Goal: Task Accomplishment & Management: Manage account settings

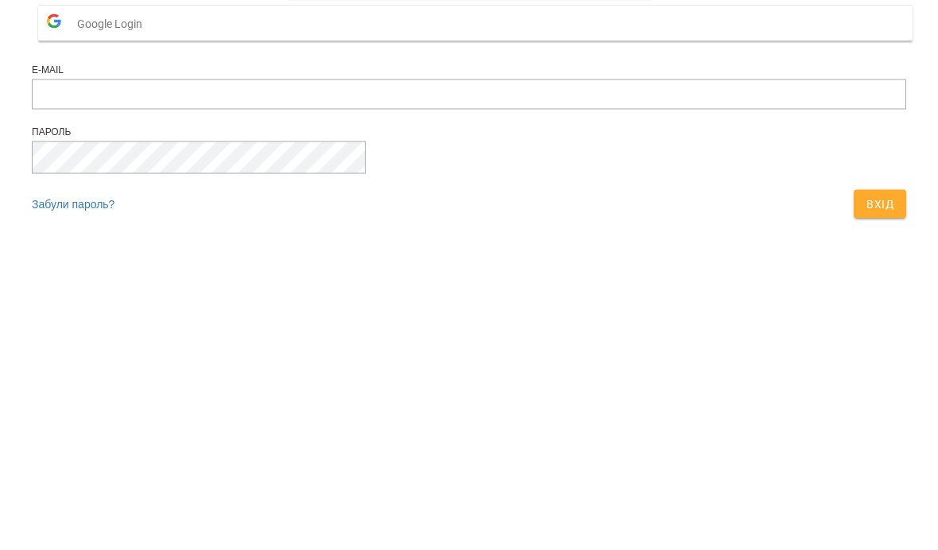
scroll to position [238, 0]
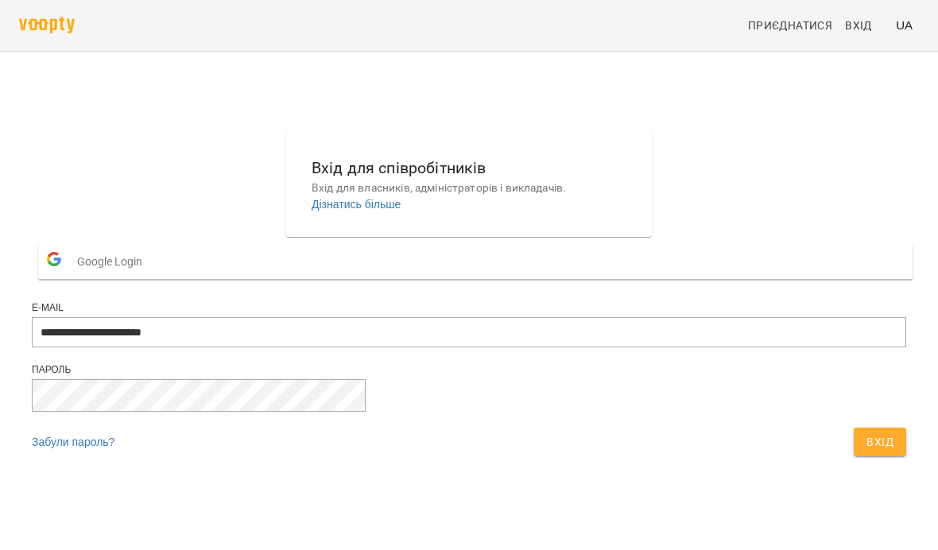
type input "**********"
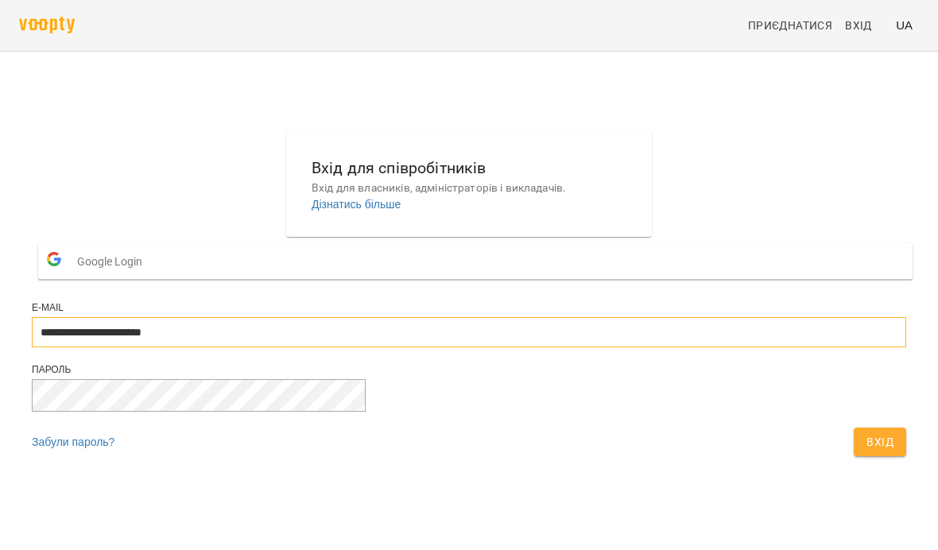
click at [854, 456] on button "Вхід" at bounding box center [880, 442] width 52 height 29
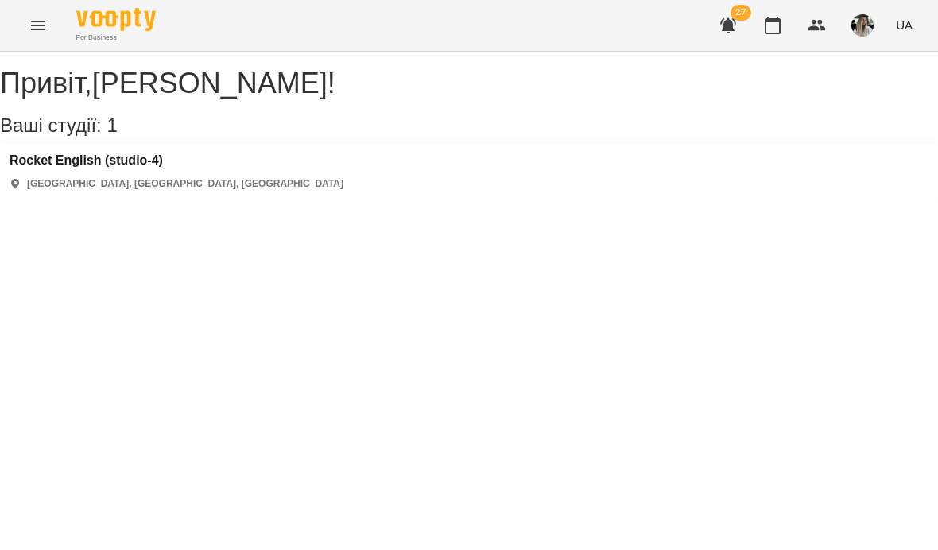
click at [778, 31] on icon "button" at bounding box center [772, 25] width 19 height 19
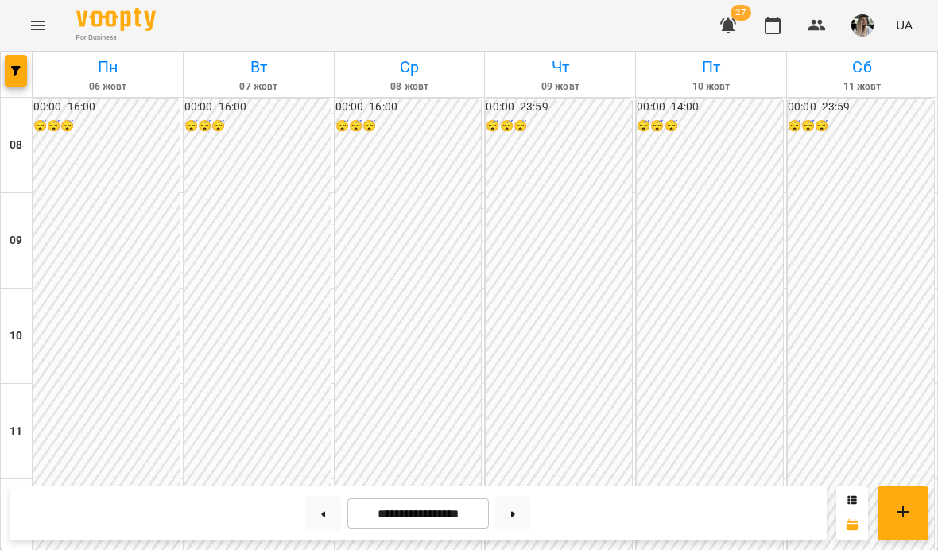
scroll to position [628, 0]
click at [523, 516] on button at bounding box center [513, 513] width 36 height 35
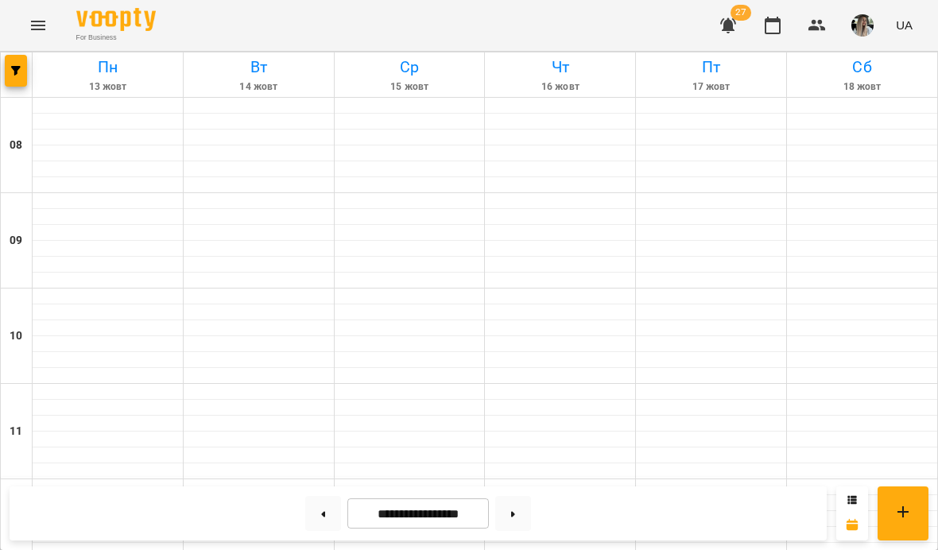
type input "**********"
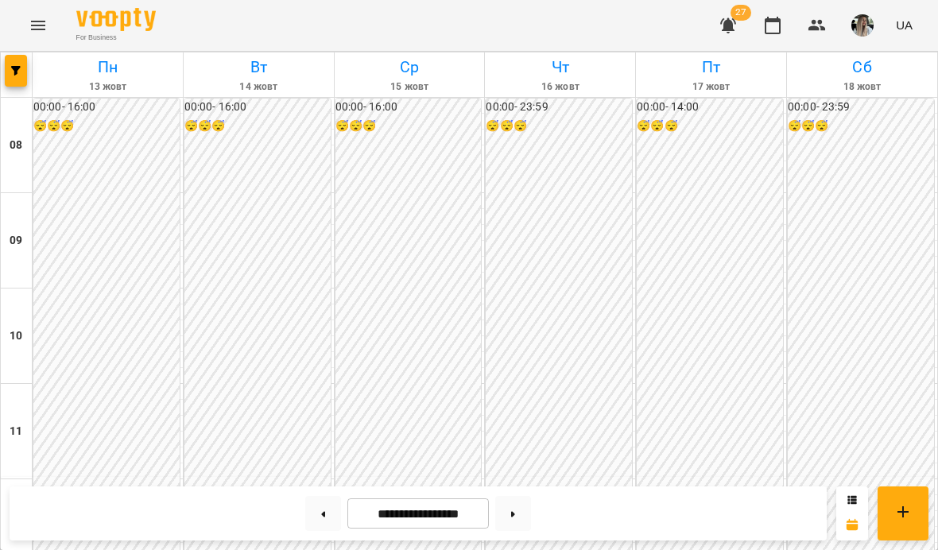
scroll to position [666, 0]
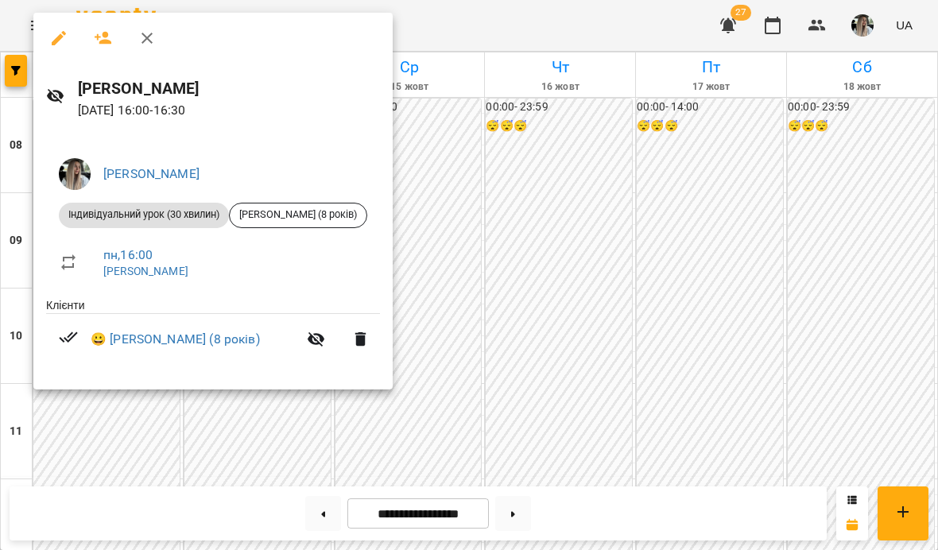
click at [902, 318] on div at bounding box center [469, 275] width 938 height 550
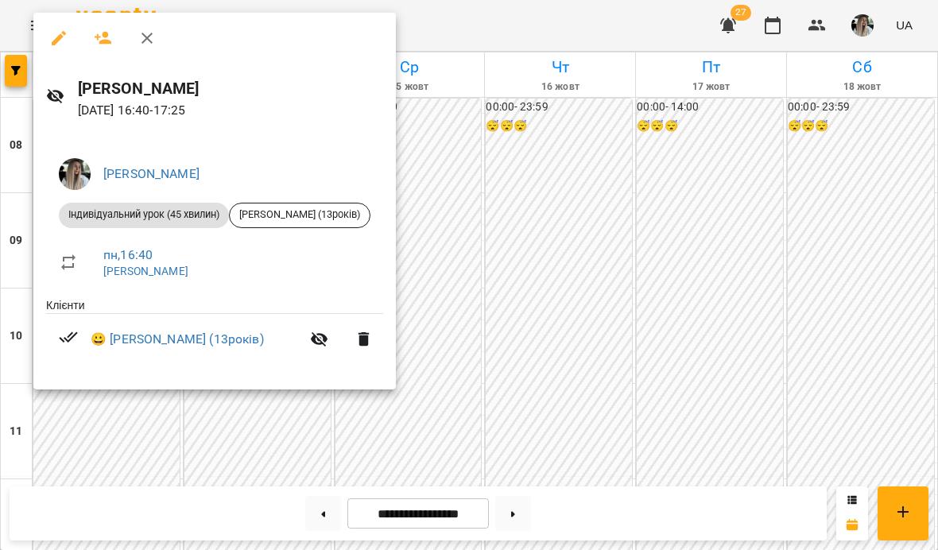
click at [539, 141] on div at bounding box center [469, 275] width 938 height 550
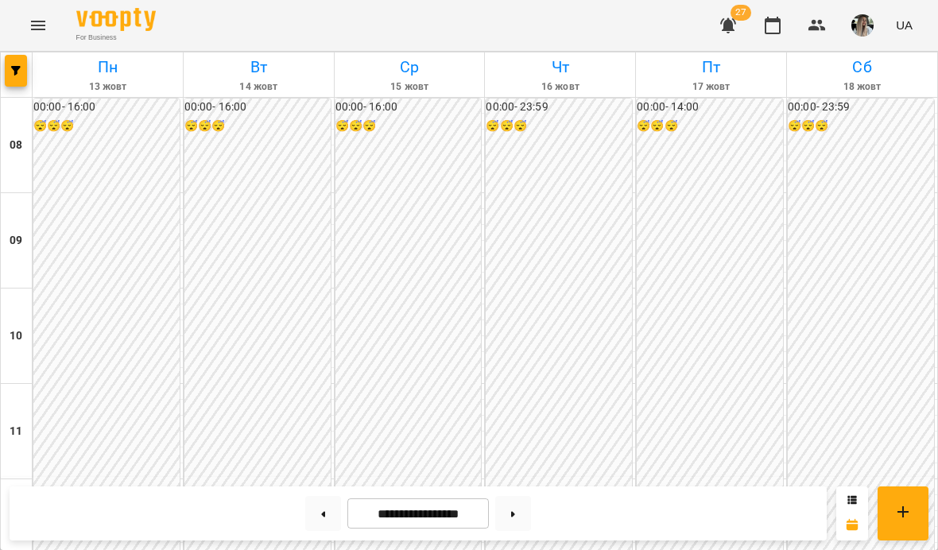
scroll to position [804, 0]
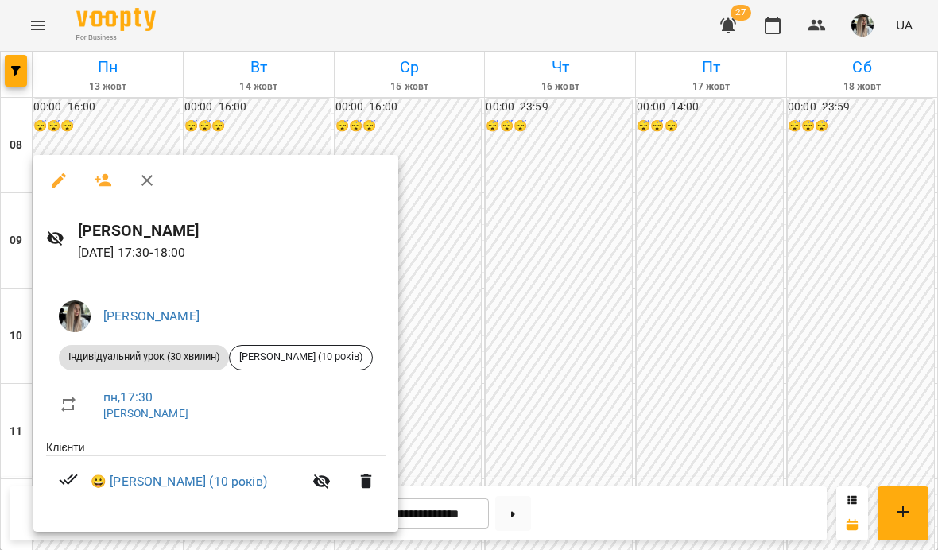
click at [545, 217] on div at bounding box center [469, 275] width 938 height 550
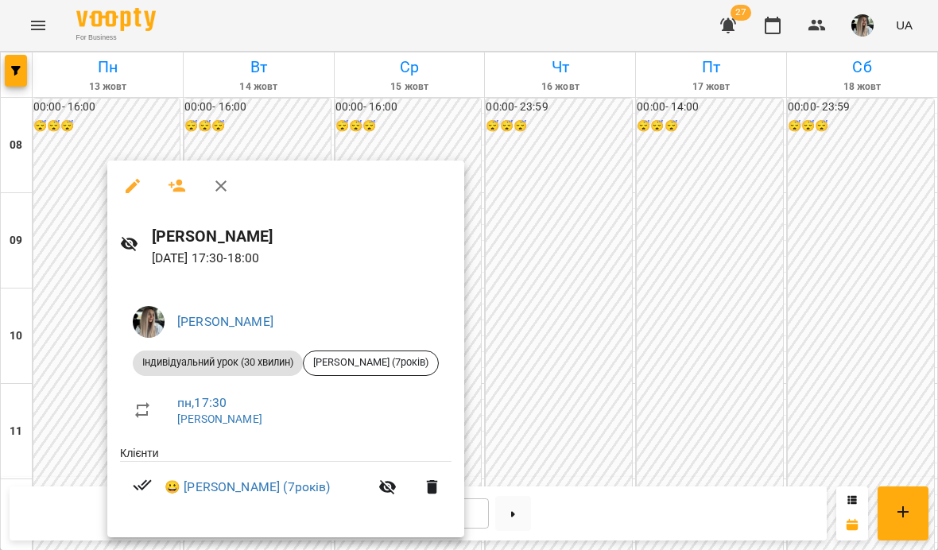
scroll to position [262, 0]
click at [620, 247] on div at bounding box center [469, 275] width 938 height 550
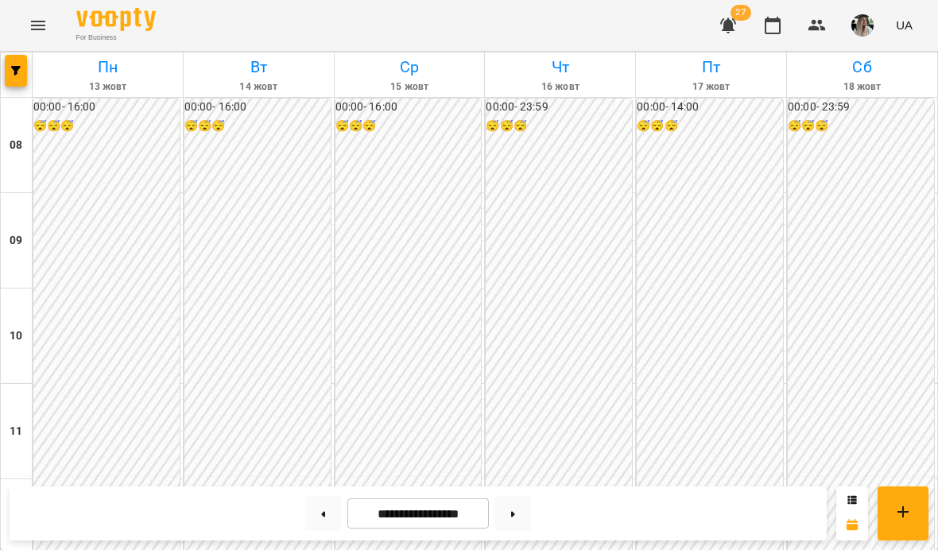
scroll to position [751, 0]
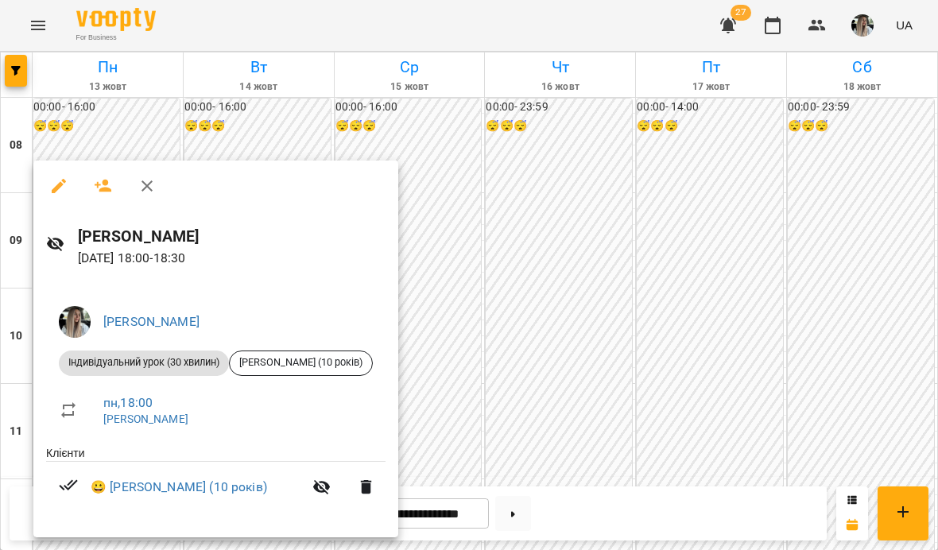
scroll to position [262, 0]
click at [541, 173] on div at bounding box center [469, 275] width 938 height 550
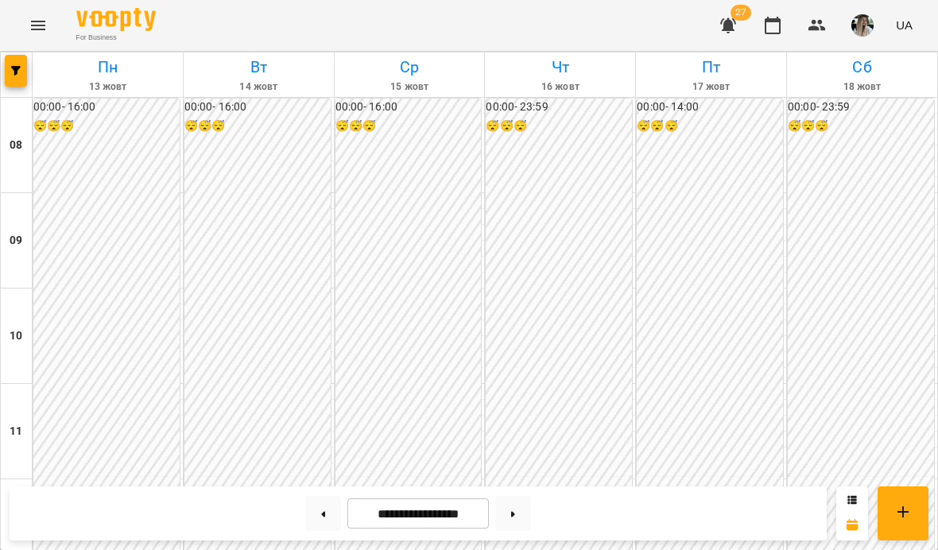
scroll to position [819, 0]
